Goal: Task Accomplishment & Management: Use online tool/utility

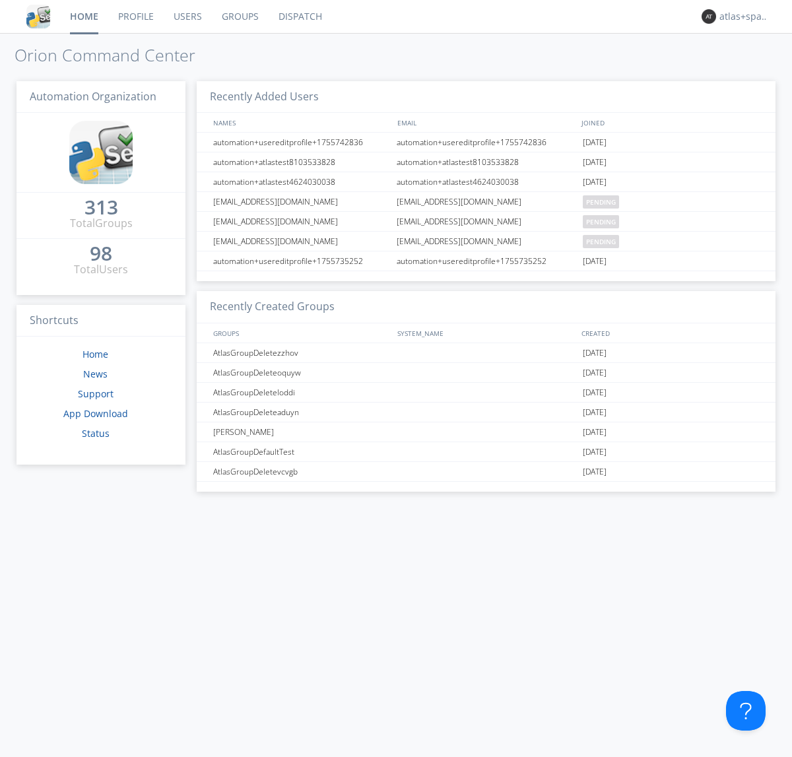
click at [299, 16] on link "Dispatch" at bounding box center [299, 16] width 63 height 33
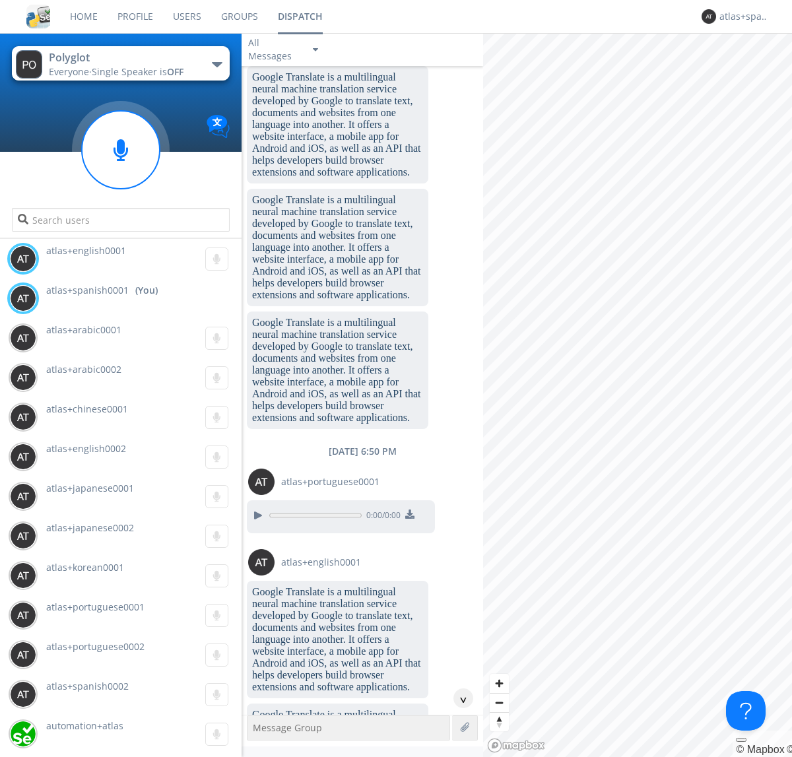
scroll to position [1253, 0]
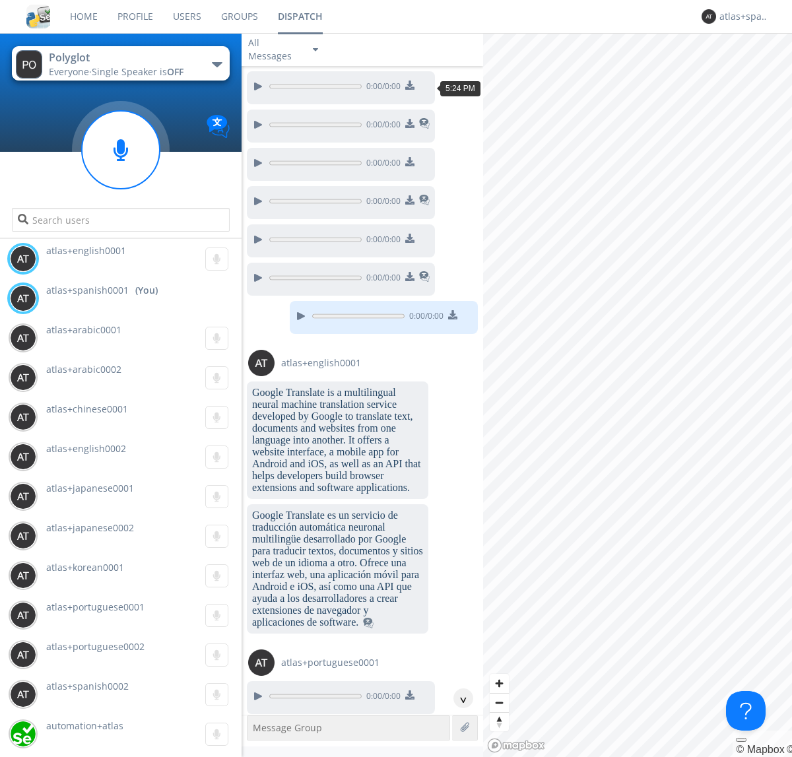
scroll to position [2111, 0]
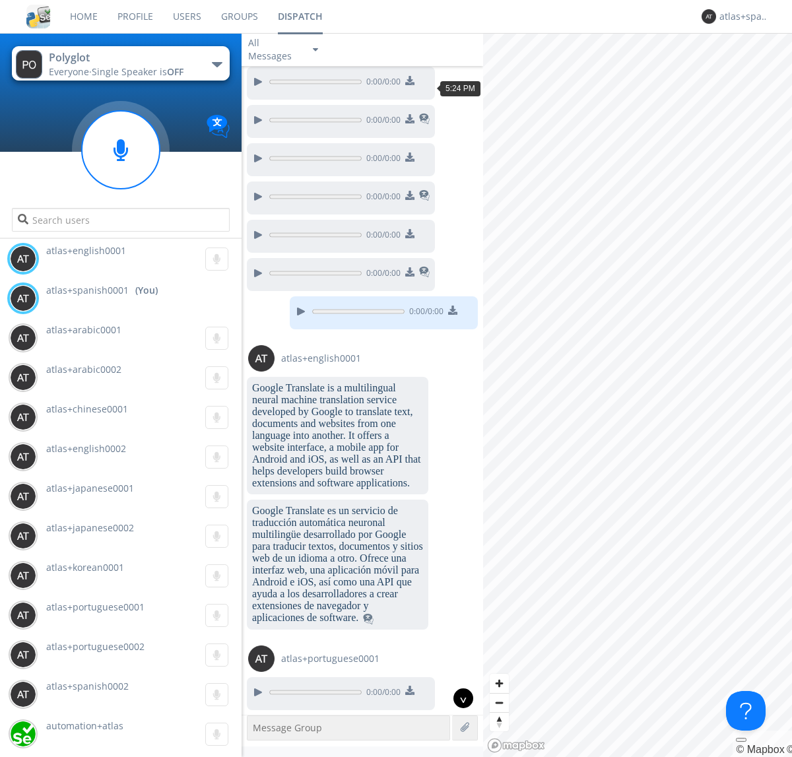
click at [458, 698] on div "^" at bounding box center [463, 698] width 20 height 20
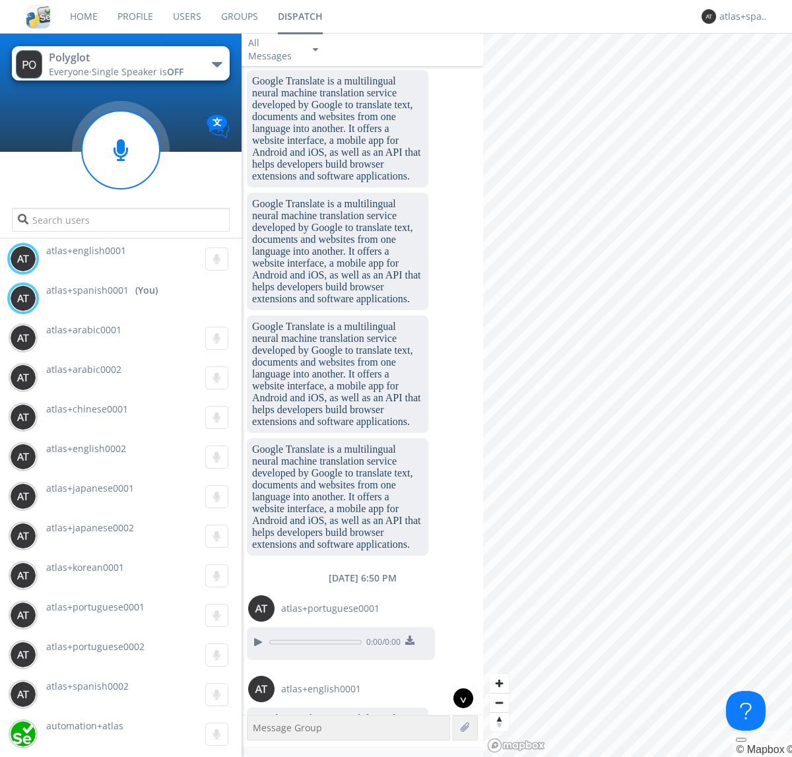
scroll to position [3264, 0]
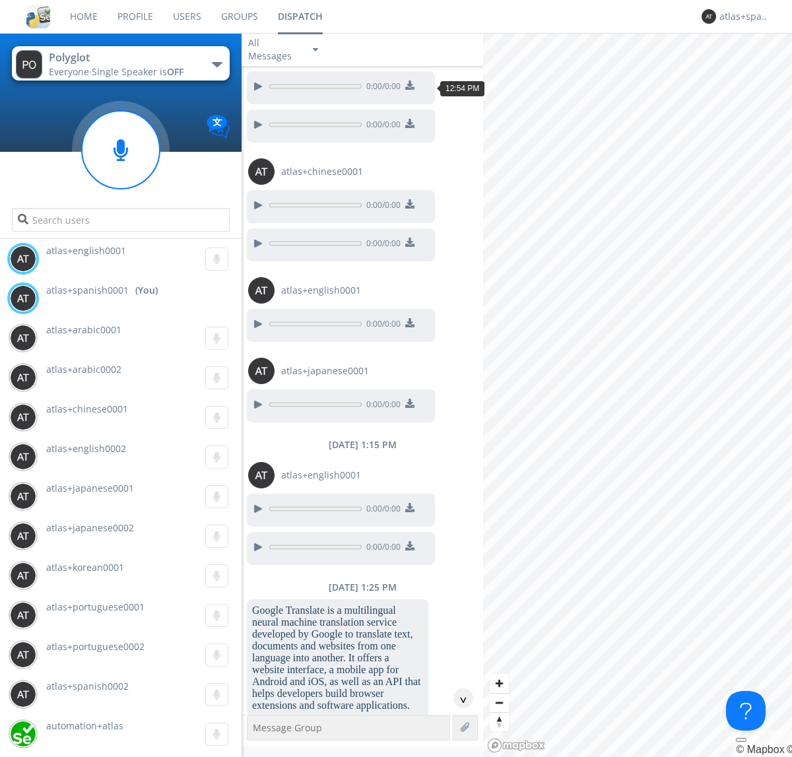
scroll to position [921, 0]
click at [458, 698] on div "^" at bounding box center [463, 698] width 20 height 20
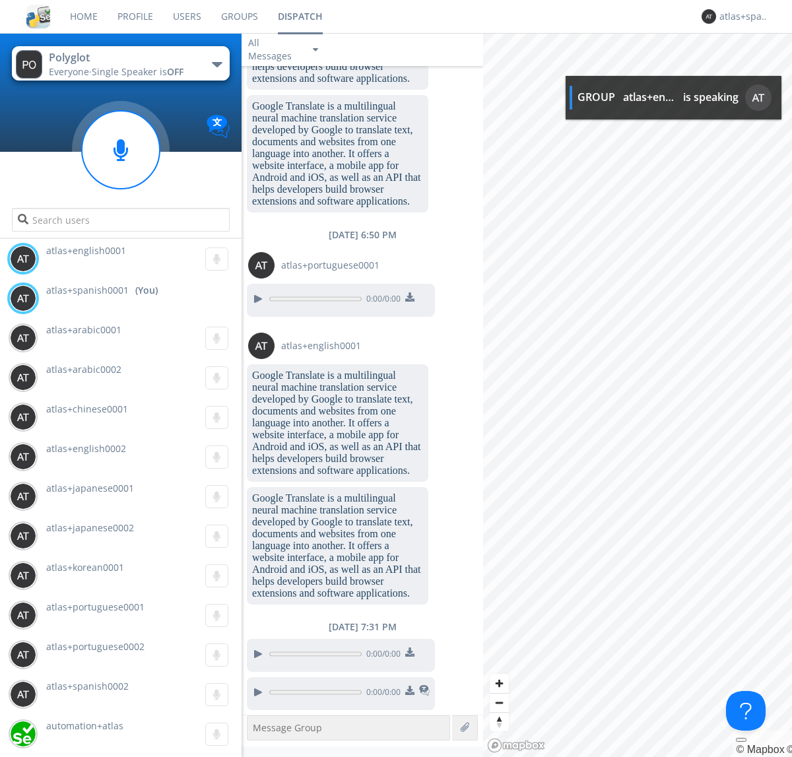
scroll to position [4190, 0]
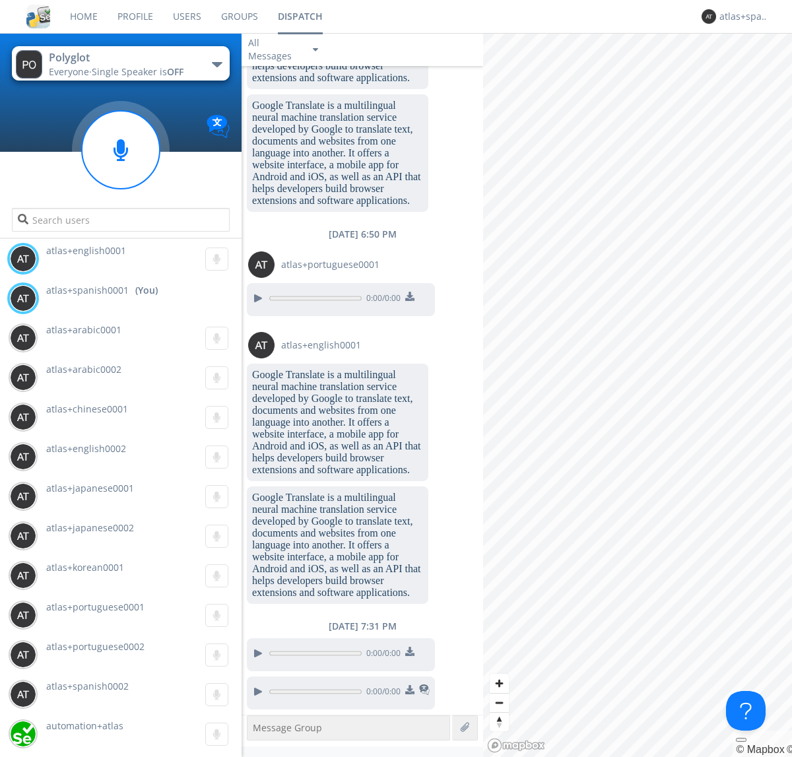
click at [409, 691] on img at bounding box center [409, 689] width 9 height 9
